Goal: Task Accomplishment & Management: Use online tool/utility

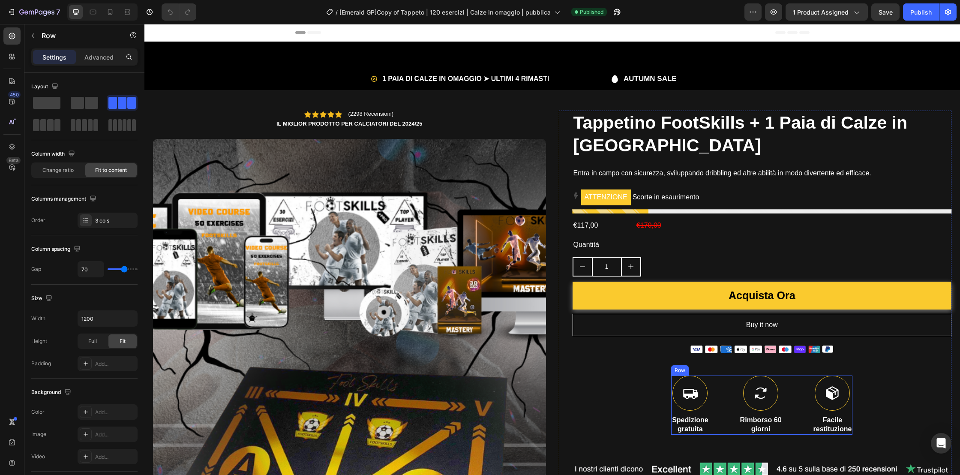
click at [722, 388] on div "Icon Spedizione gratuita Text Block Icon Rimborso 60 giorni Text Block Icon Fac…" at bounding box center [761, 405] width 181 height 59
click at [42, 122] on span at bounding box center [43, 125] width 6 height 12
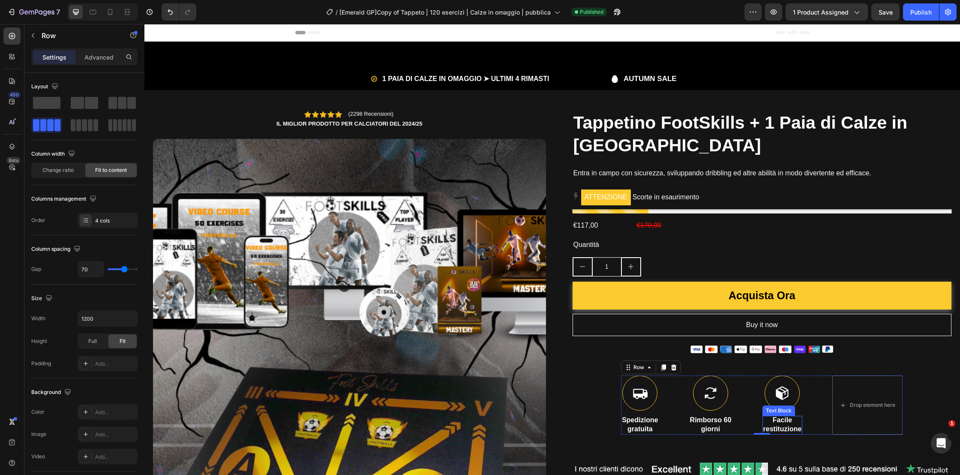
click at [800, 424] on p "Facile" at bounding box center [783, 420] width 39 height 9
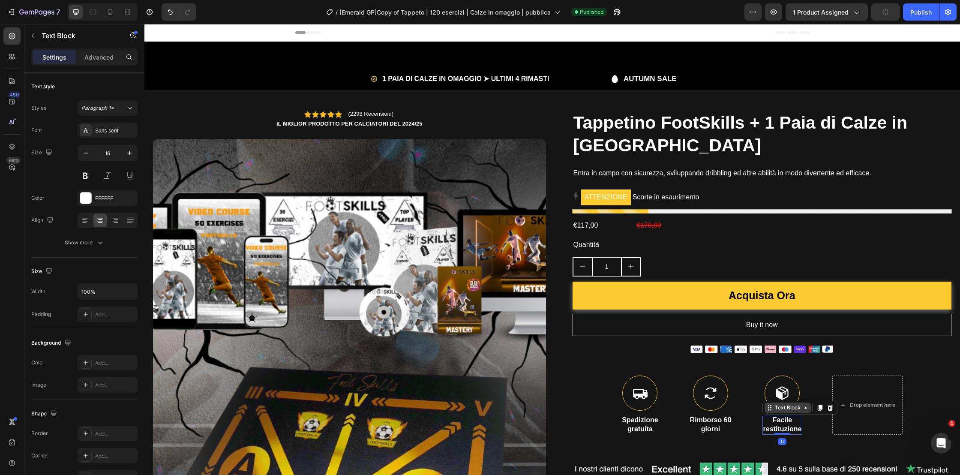
click at [790, 409] on div "Text Block" at bounding box center [787, 408] width 29 height 8
click at [813, 388] on div "Icon Spedizione gratuita Text Block Icon Rimborso 60 giorni Text Block Icon Fac…" at bounding box center [762, 405] width 282 height 59
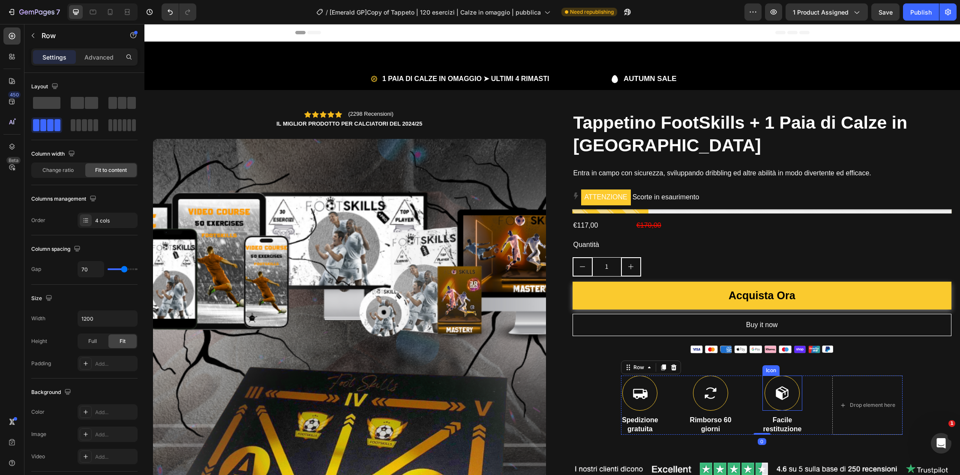
click at [784, 392] on icon at bounding box center [782, 393] width 12 height 13
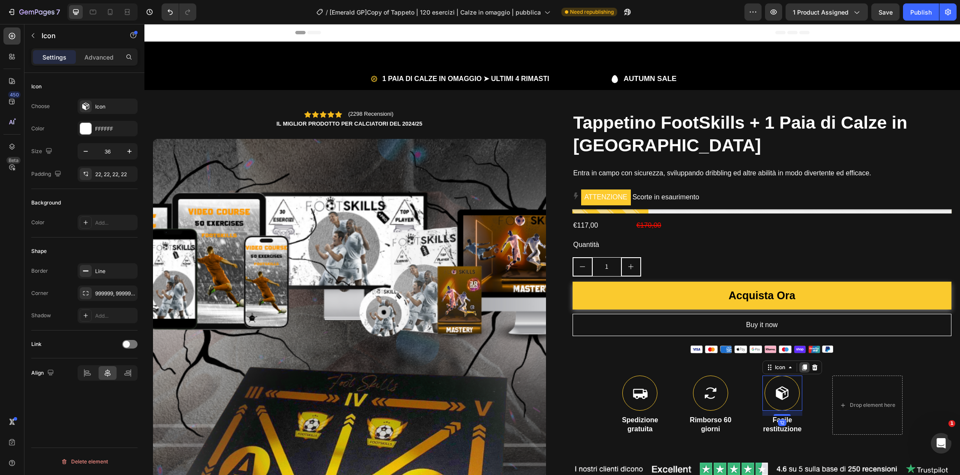
click at [804, 368] on icon at bounding box center [804, 368] width 5 height 6
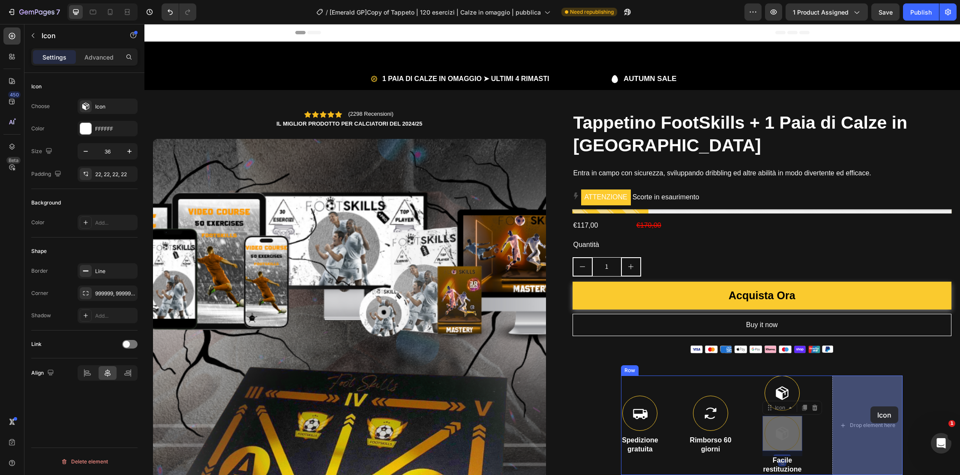
drag, startPoint x: 782, startPoint y: 408, endPoint x: 872, endPoint y: 407, distance: 89.2
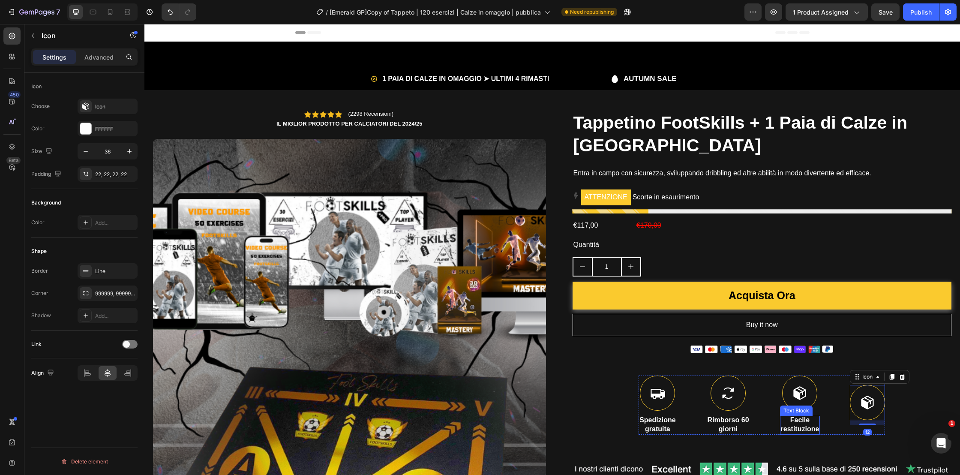
click at [799, 427] on p "restituzione" at bounding box center [800, 429] width 39 height 9
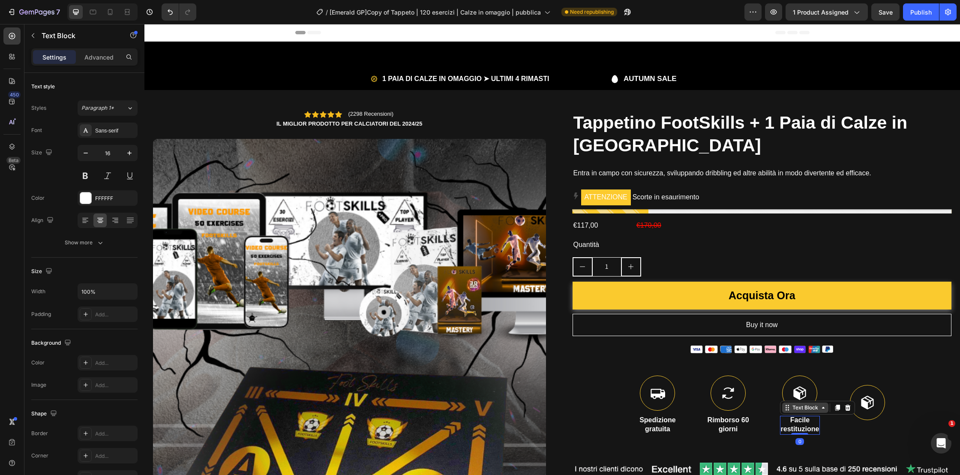
click at [800, 409] on div "Text Block" at bounding box center [805, 408] width 29 height 8
drag, startPoint x: 835, startPoint y: 409, endPoint x: 822, endPoint y: 420, distance: 16.7
click at [835, 409] on icon at bounding box center [837, 407] width 7 height 7
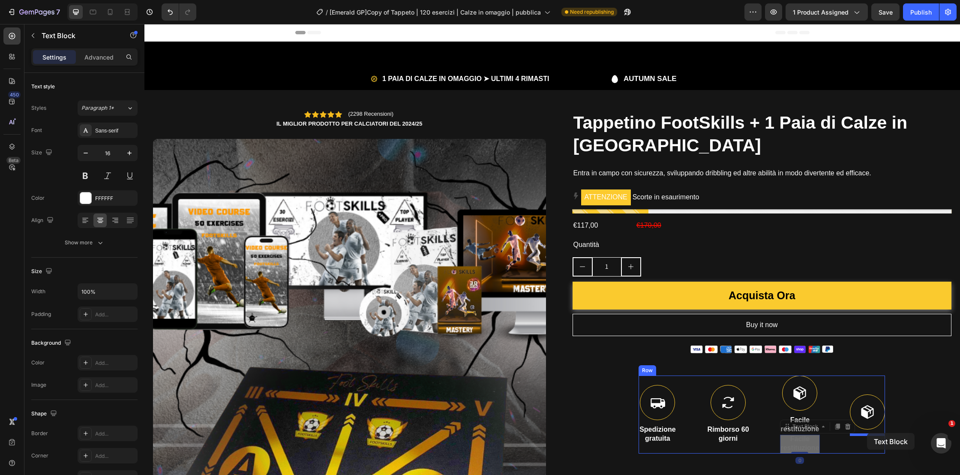
drag, startPoint x: 803, startPoint y: 428, endPoint x: 867, endPoint y: 433, distance: 64.9
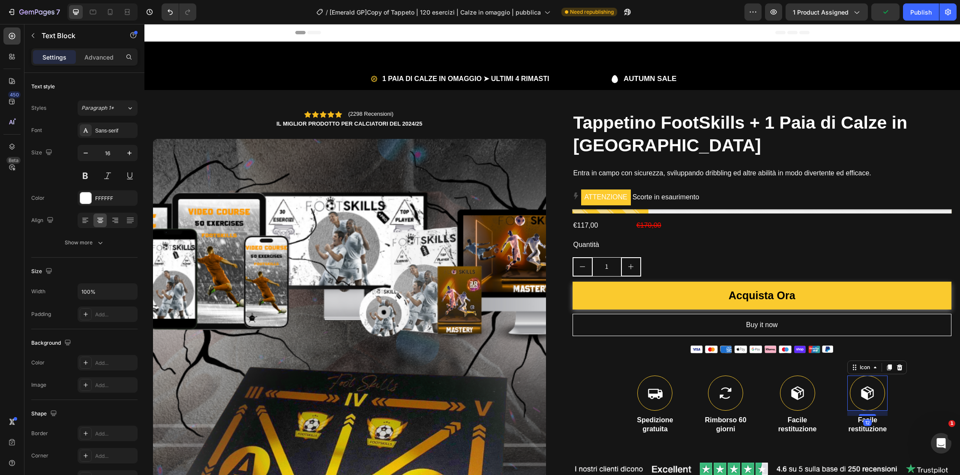
click at [869, 393] on icon at bounding box center [867, 392] width 15 height 15
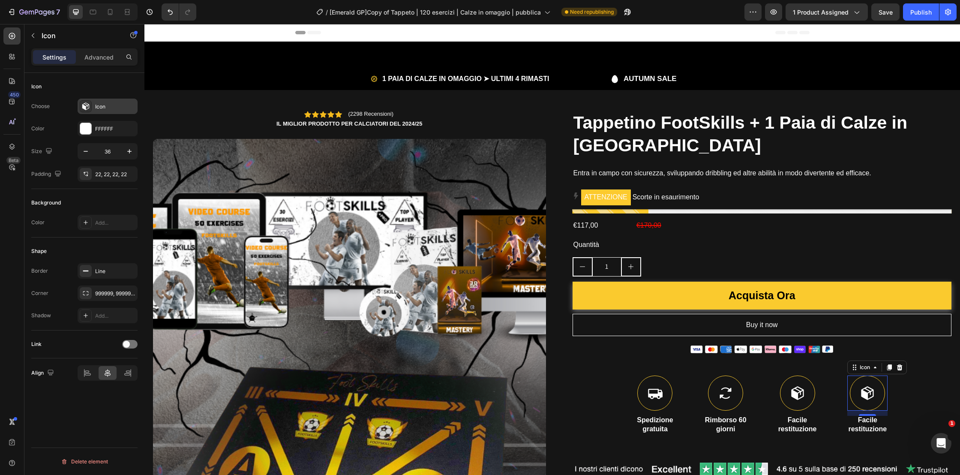
click at [101, 112] on div "Icon" at bounding box center [108, 106] width 60 height 15
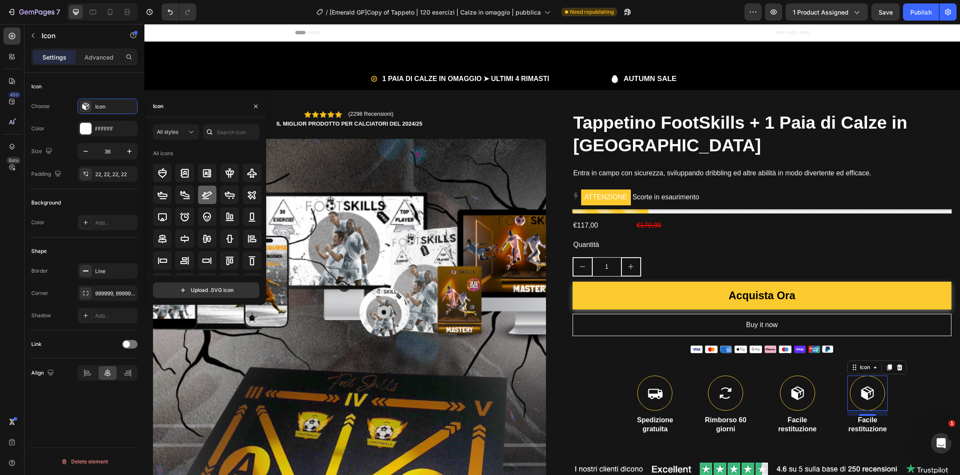
click at [208, 195] on icon at bounding box center [207, 195] width 10 height 10
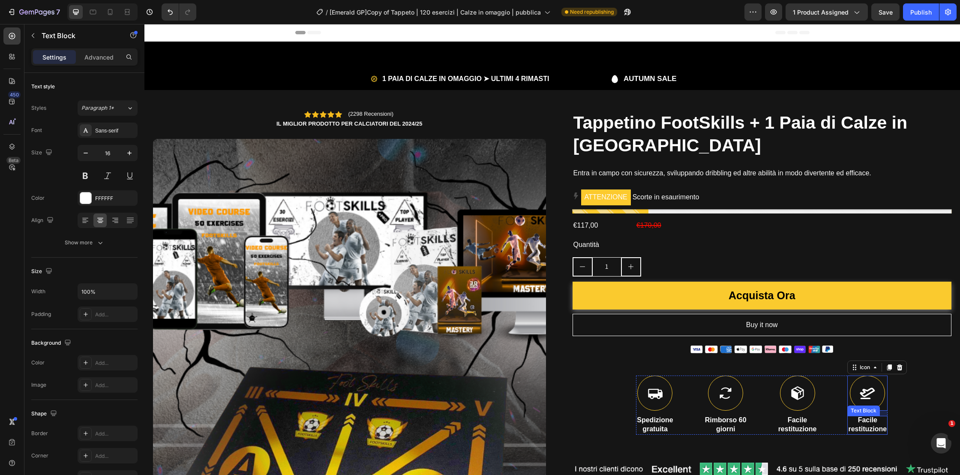
click at [863, 427] on p "restituzione" at bounding box center [867, 429] width 39 height 9
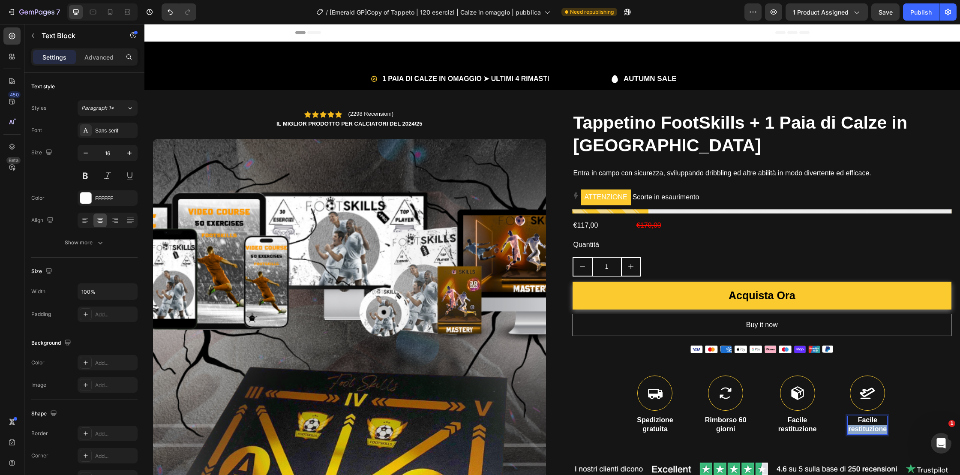
click at [863, 427] on p "restituzione" at bounding box center [867, 429] width 39 height 9
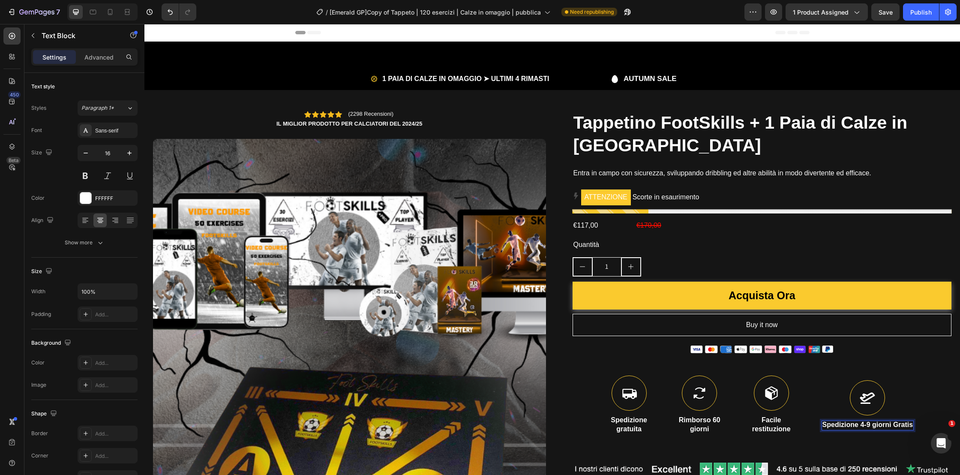
click at [893, 426] on p "Spedizione 4-9 giorni Gratis" at bounding box center [868, 425] width 91 height 9
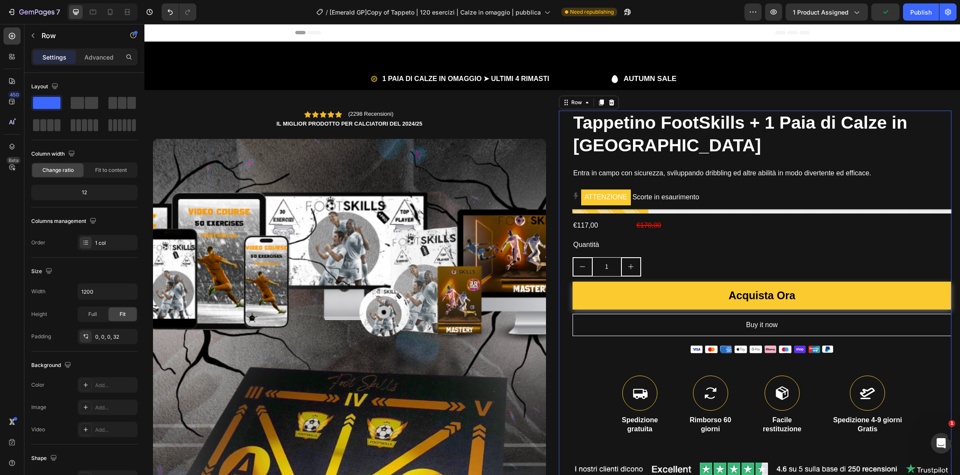
click at [929, 392] on div "Tappetino FootSkills + 1 Paia di Calze in Omaggio Heading Entra in campo con si…" at bounding box center [762, 382] width 379 height 542
click at [884, 420] on p "Spedizione 4-9 giorni" at bounding box center [867, 420] width 69 height 9
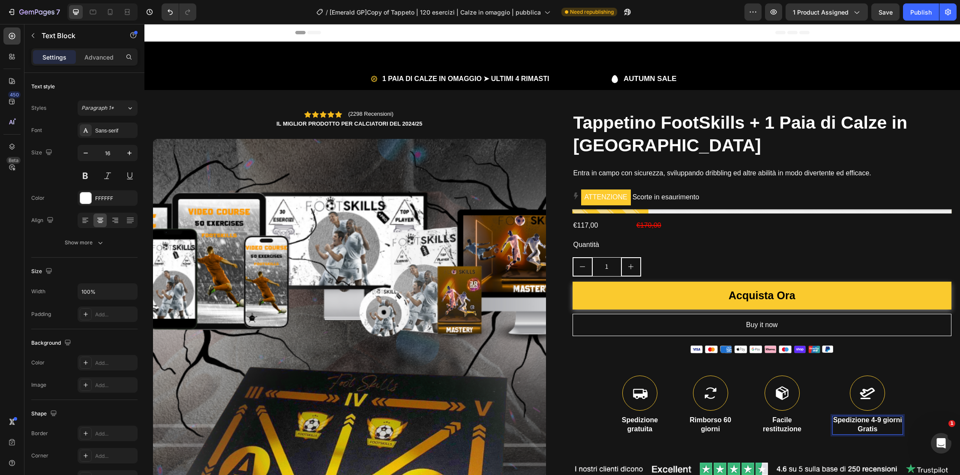
click at [858, 430] on p "Gratis" at bounding box center [867, 429] width 69 height 9
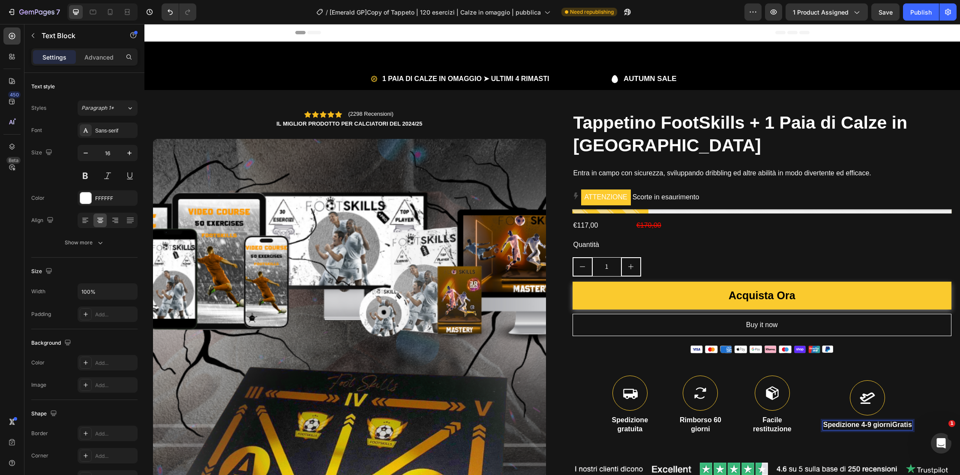
click at [875, 428] on p "Spedizione 4-9 giorniGratis" at bounding box center [868, 425] width 89 height 9
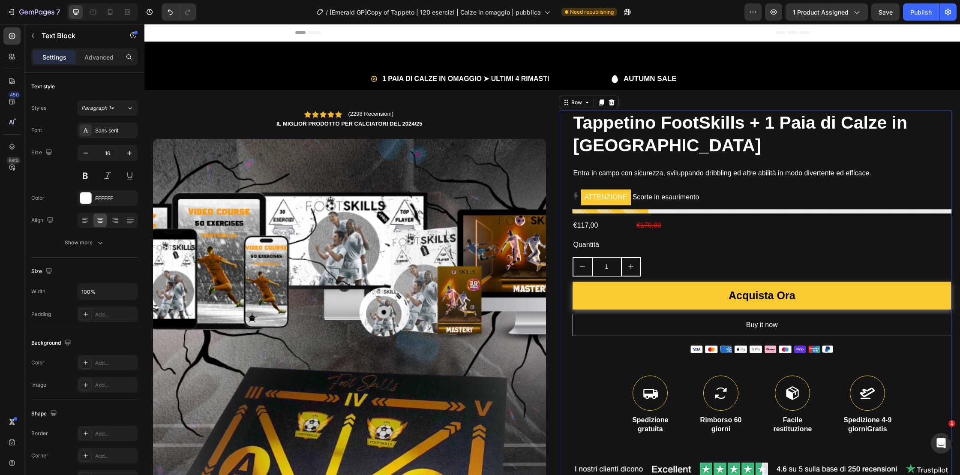
click at [913, 411] on div "Tappetino FootSkills + 1 Paia di Calze in Omaggio Heading Entra in campo con si…" at bounding box center [762, 382] width 379 height 542
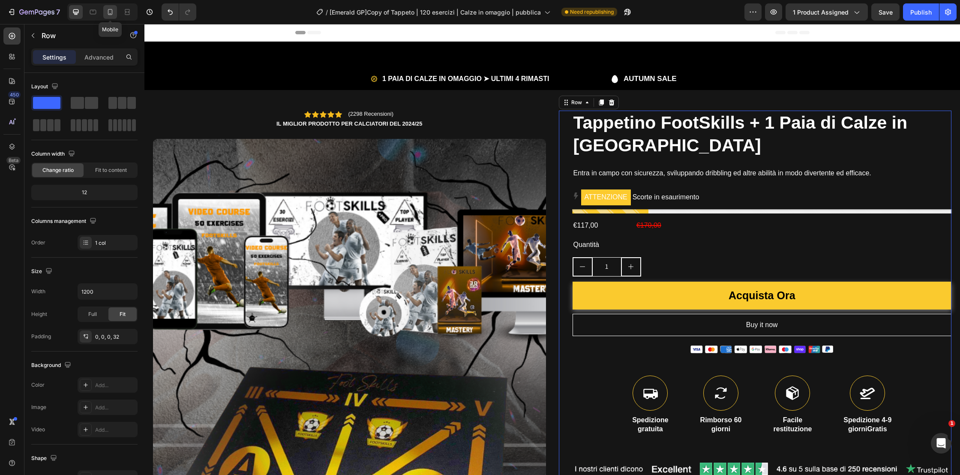
click at [113, 11] on icon at bounding box center [110, 12] width 9 height 9
type input "100%"
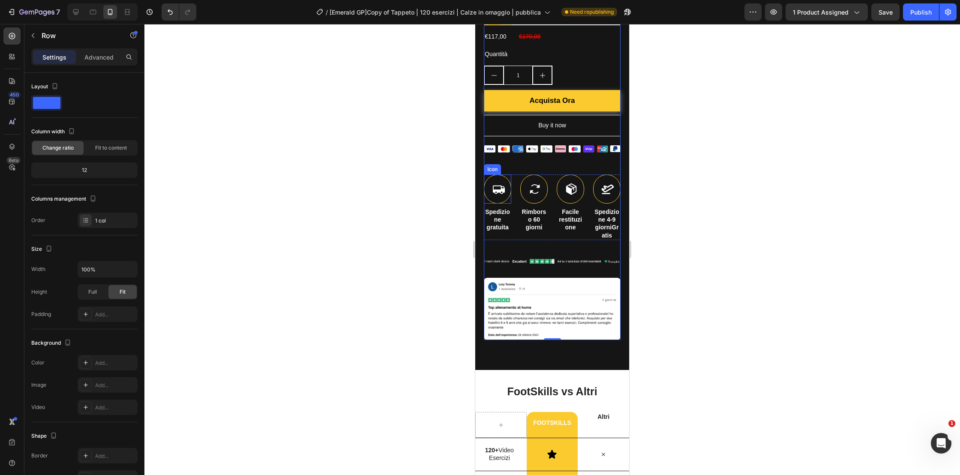
scroll to position [502, 0]
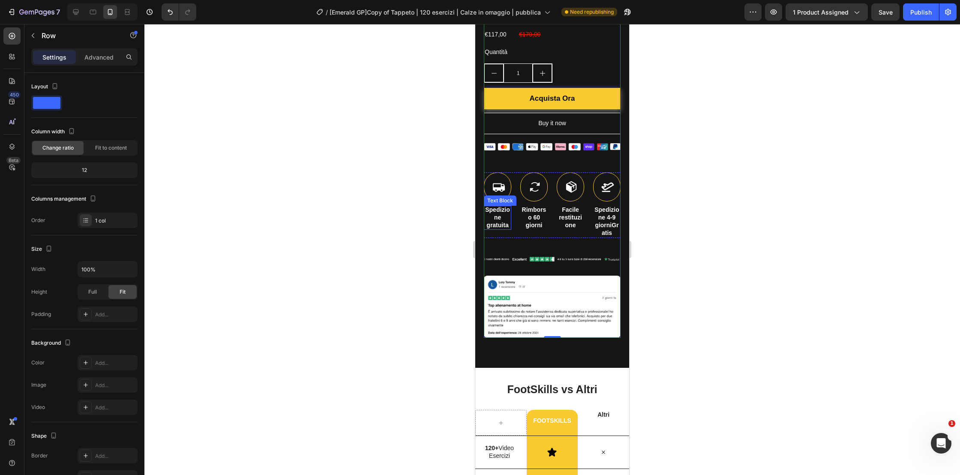
click at [501, 206] on p "Spedizione" at bounding box center [498, 213] width 26 height 15
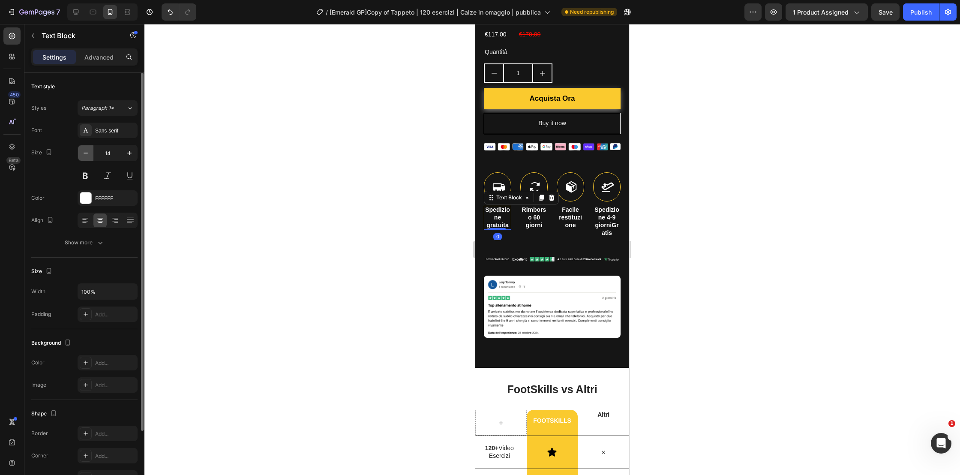
click at [84, 152] on icon "button" at bounding box center [85, 153] width 9 height 9
click at [84, 152] on icon "button" at bounding box center [86, 152] width 4 height 1
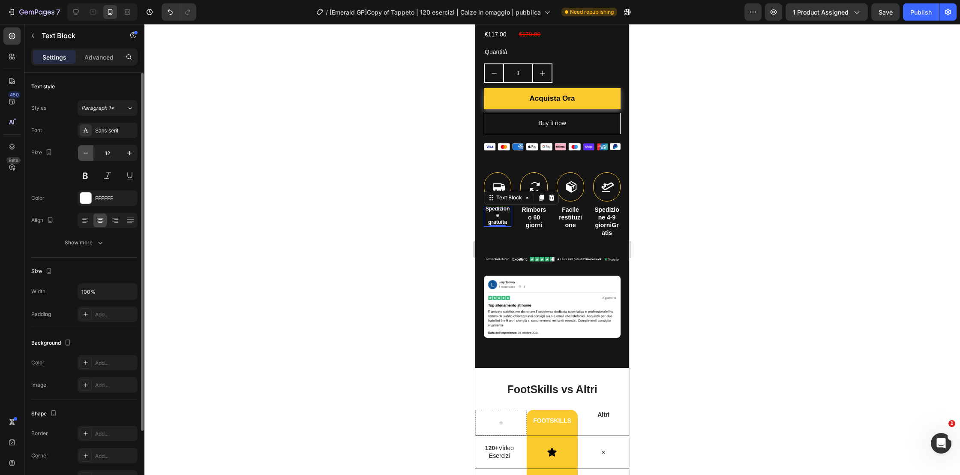
click at [84, 152] on icon "button" at bounding box center [85, 153] width 9 height 9
click at [84, 152] on icon "button" at bounding box center [86, 152] width 4 height 1
click at [129, 153] on icon "button" at bounding box center [129, 152] width 4 height 4
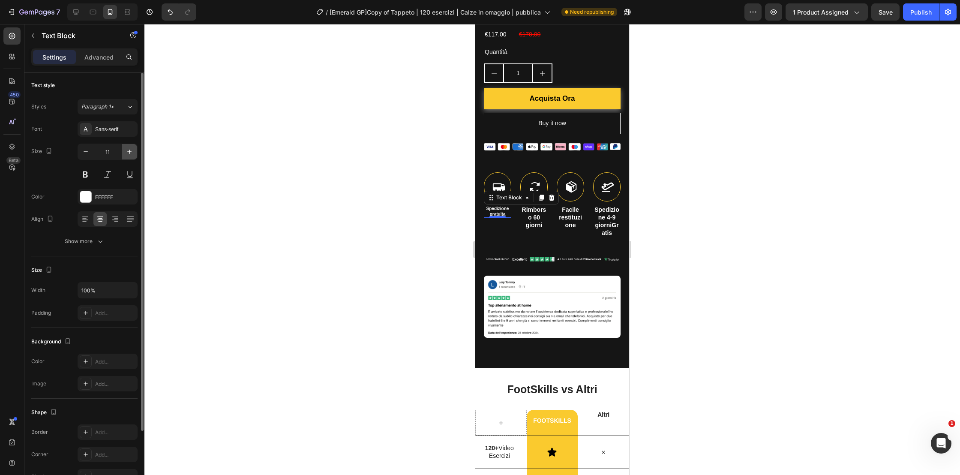
click at [129, 153] on icon "button" at bounding box center [129, 152] width 4 height 4
click at [88, 153] on icon "button" at bounding box center [85, 152] width 9 height 9
type input "11"
click at [600, 221] on p "giorniGratis" at bounding box center [607, 228] width 26 height 15
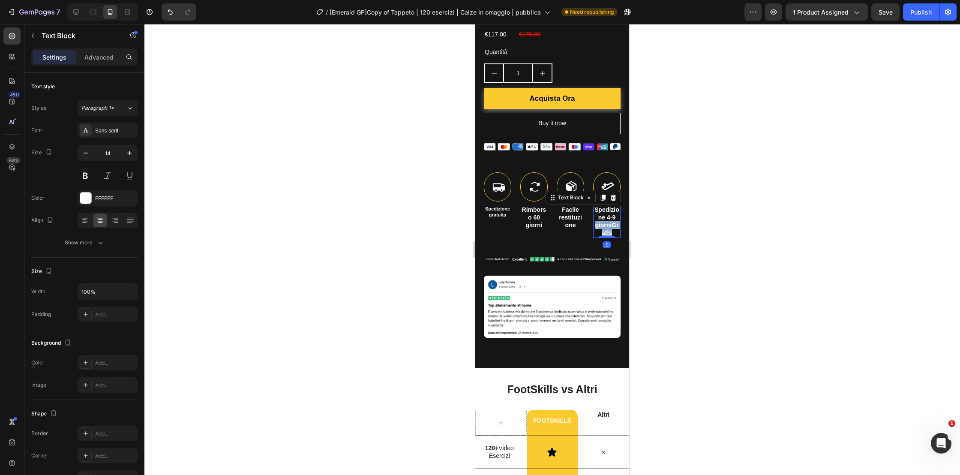
click at [603, 221] on p "giorniGratis" at bounding box center [607, 228] width 26 height 15
click at [611, 221] on p "giorniGratis" at bounding box center [607, 228] width 26 height 15
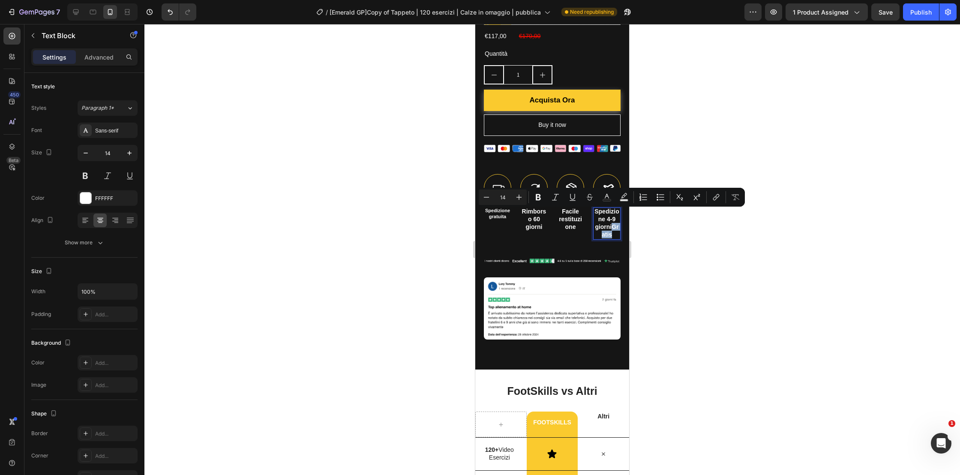
drag, startPoint x: 614, startPoint y: 219, endPoint x: 611, endPoint y: 213, distance: 6.7
click at [611, 223] on p "giorniGratis" at bounding box center [607, 230] width 26 height 15
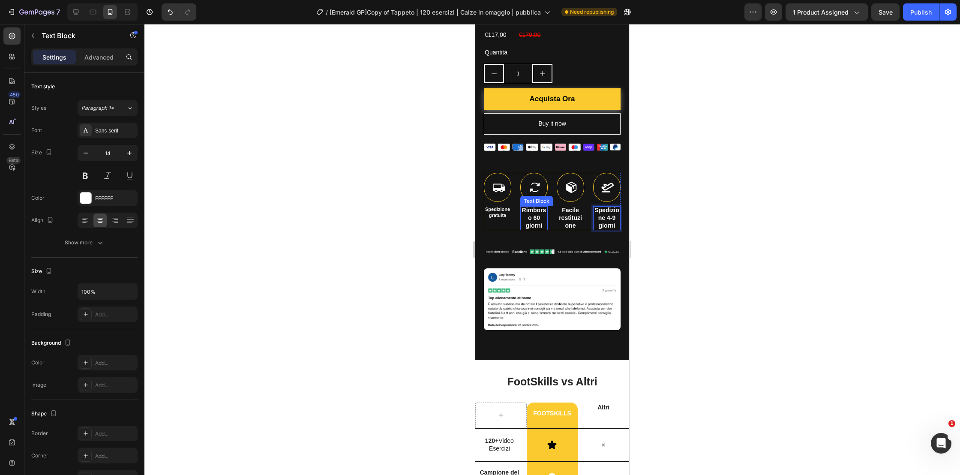
click at [531, 222] on p "giorni" at bounding box center [534, 226] width 26 height 8
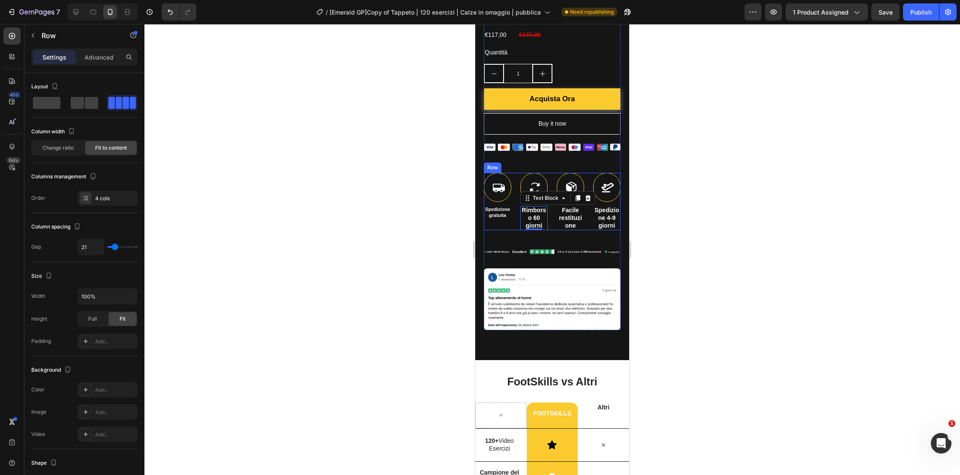
click at [505, 208] on div "Icon Spedizione gratuita Text Block" at bounding box center [497, 202] width 27 height 58
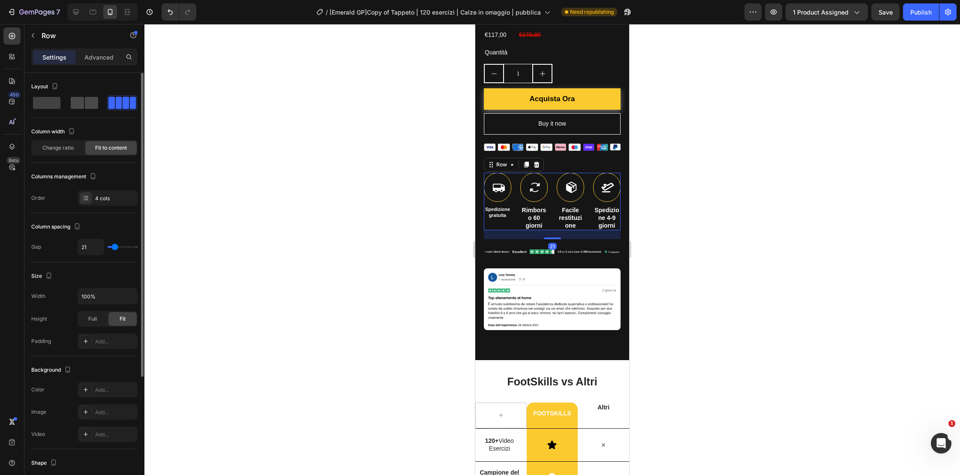
click at [82, 105] on span at bounding box center [77, 103] width 13 height 12
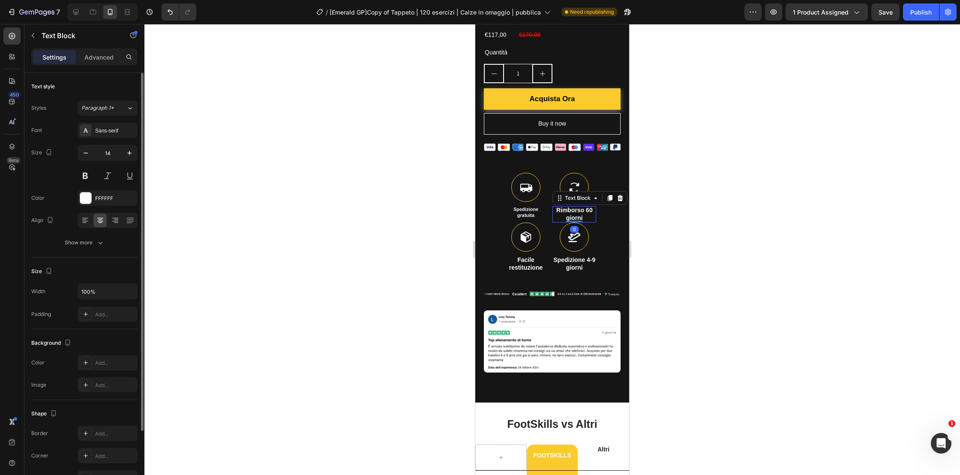
click at [573, 214] on p "giorni" at bounding box center [574, 218] width 42 height 8
click at [522, 212] on p "gratuita" at bounding box center [526, 215] width 34 height 6
type input "14"
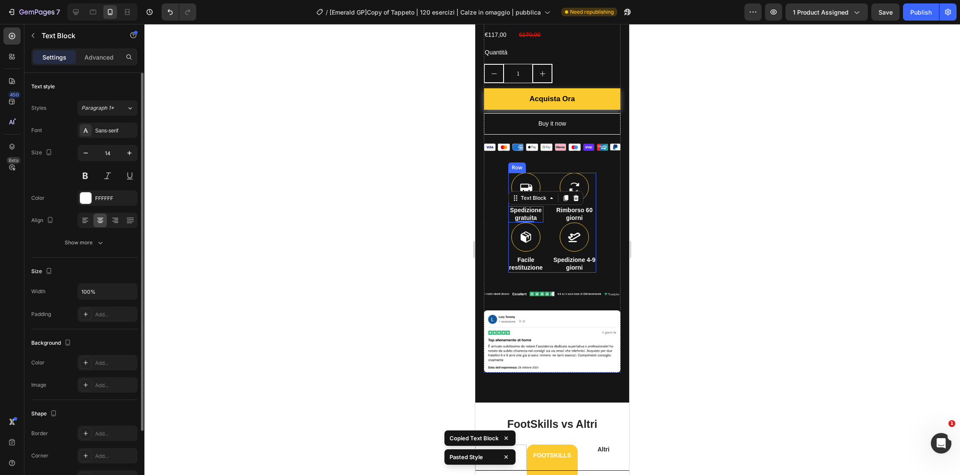
click at [550, 207] on div "Icon Spedizione gratuita Text Block 0 Icon Rimborso 60 giorni Text Block Icon F…" at bounding box center [552, 223] width 88 height 100
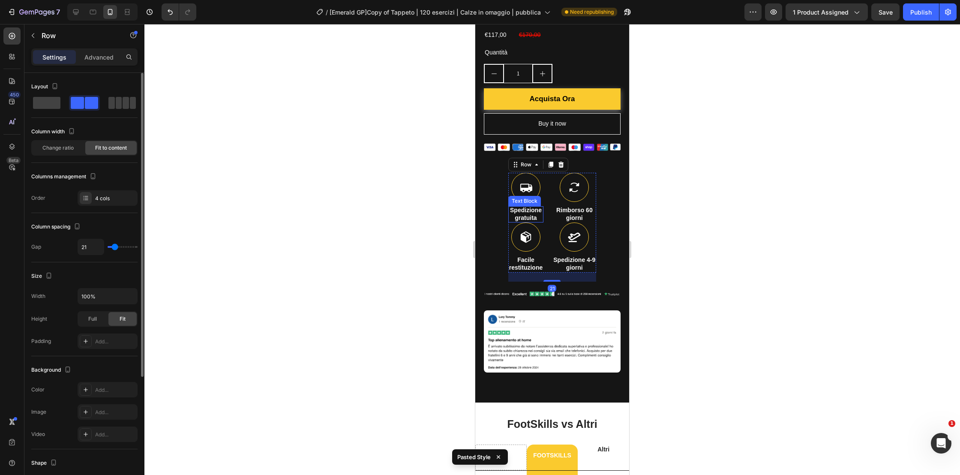
click at [532, 214] on p "gratuita" at bounding box center [526, 218] width 34 height 8
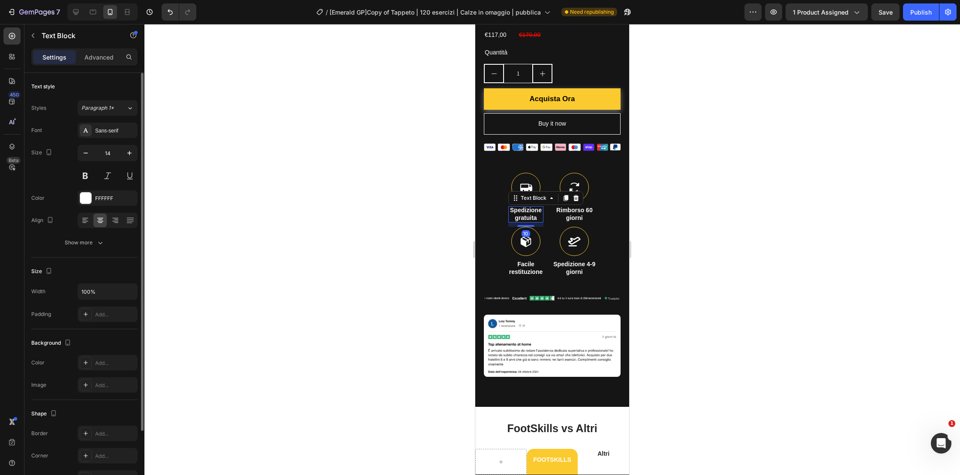
drag, startPoint x: 529, startPoint y: 208, endPoint x: 538, endPoint y: 213, distance: 9.8
click at [529, 225] on div at bounding box center [525, 226] width 17 height 2
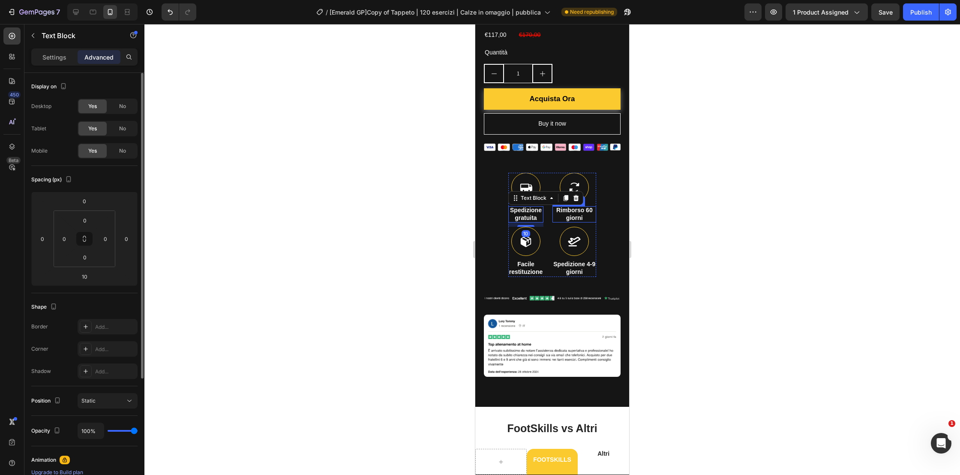
click at [584, 214] on p "giorni" at bounding box center [574, 218] width 42 height 8
click at [578, 224] on div at bounding box center [574, 225] width 17 height 3
type input "10"
click at [673, 217] on div at bounding box center [552, 249] width 816 height 451
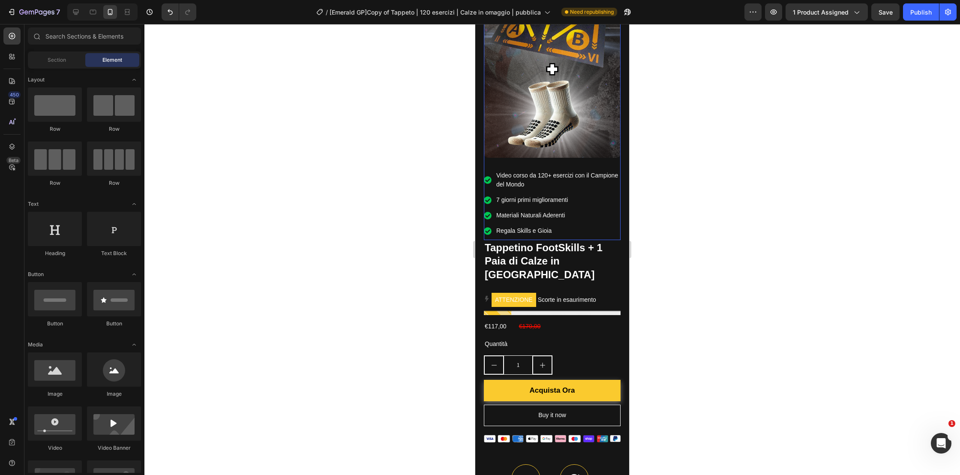
scroll to position [0, 0]
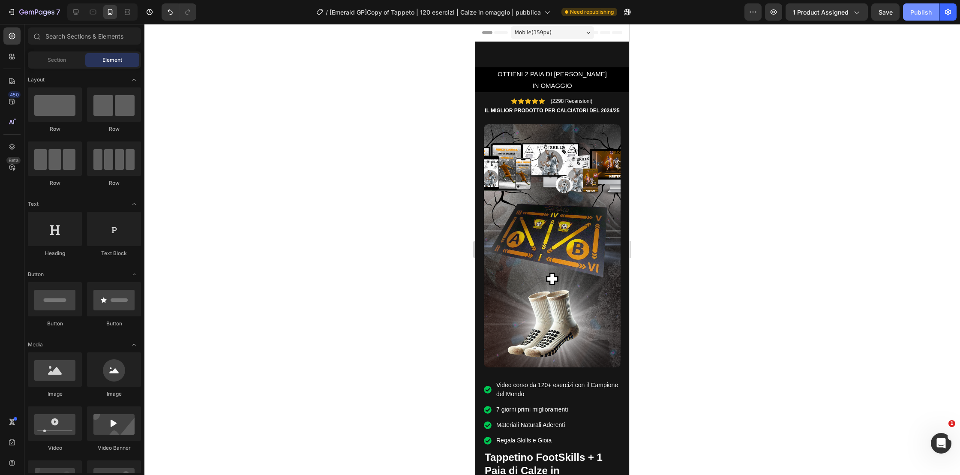
click at [914, 14] on div "Publish" at bounding box center [921, 12] width 21 height 9
